Goal: Task Accomplishment & Management: Manage account settings

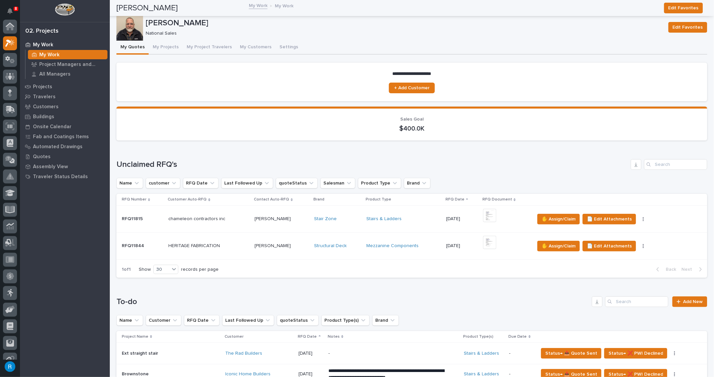
scroll to position [16, 0]
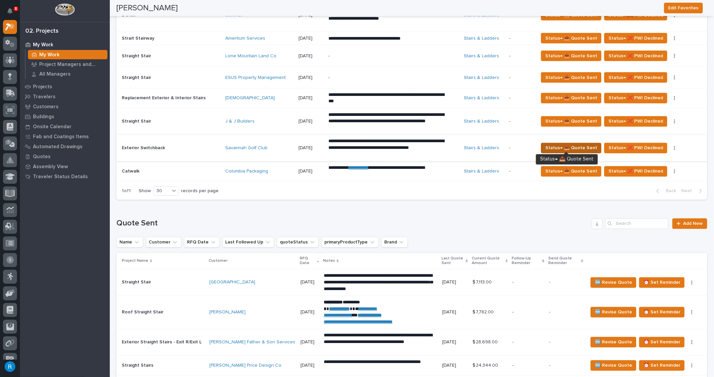
click at [580, 145] on span "Status→ 📤 Quote Sent" at bounding box center [572, 148] width 52 height 8
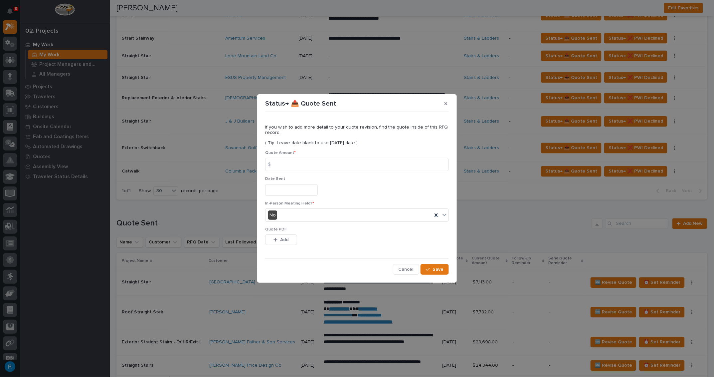
click at [271, 164] on div "$" at bounding box center [271, 164] width 13 height 13
click at [305, 168] on input at bounding box center [357, 164] width 184 height 13
click at [280, 165] on input at bounding box center [357, 164] width 184 height 13
click at [284, 164] on input at bounding box center [357, 164] width 184 height 13
type input "14482.00"
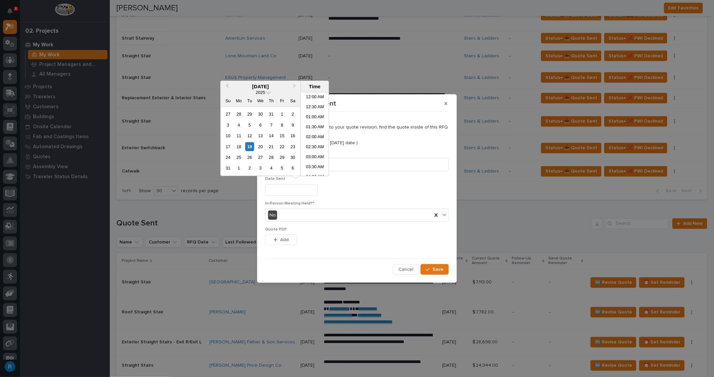
click at [298, 191] on input "text" at bounding box center [291, 190] width 53 height 12
click at [251, 146] on div "19" at bounding box center [249, 146] width 9 height 9
type input "**********"
click at [290, 241] on button "Add" at bounding box center [281, 239] width 32 height 11
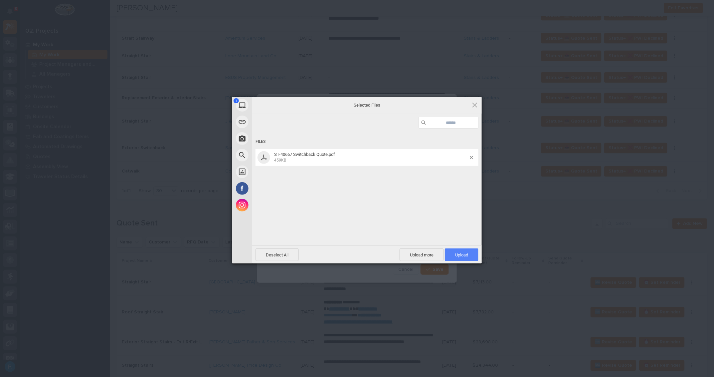
click at [461, 256] on span "Upload 1" at bounding box center [461, 254] width 13 height 5
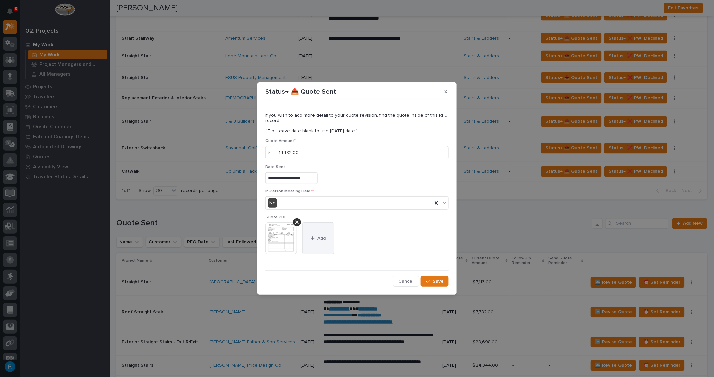
click at [316, 237] on div "button" at bounding box center [314, 238] width 7 height 5
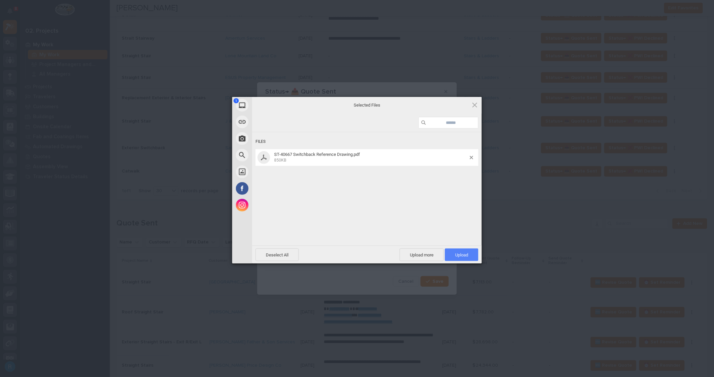
click at [462, 253] on span "Upload 1" at bounding box center [461, 254] width 13 height 5
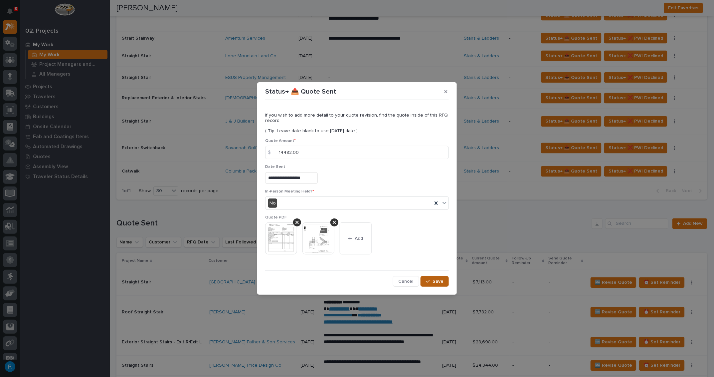
click at [436, 283] on span "Save" at bounding box center [438, 281] width 11 height 6
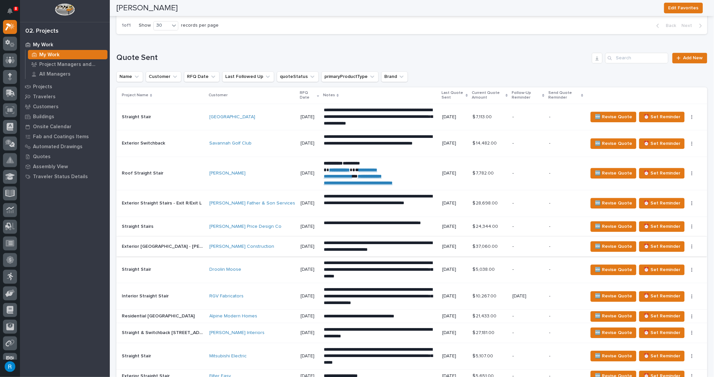
scroll to position [588, 0]
